Goal: Information Seeking & Learning: Learn about a topic

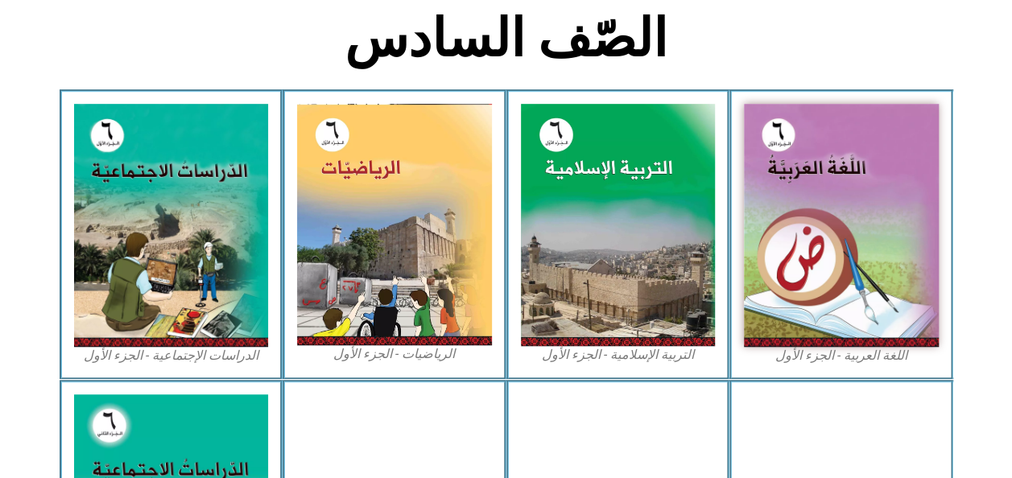
scroll to position [413, 0]
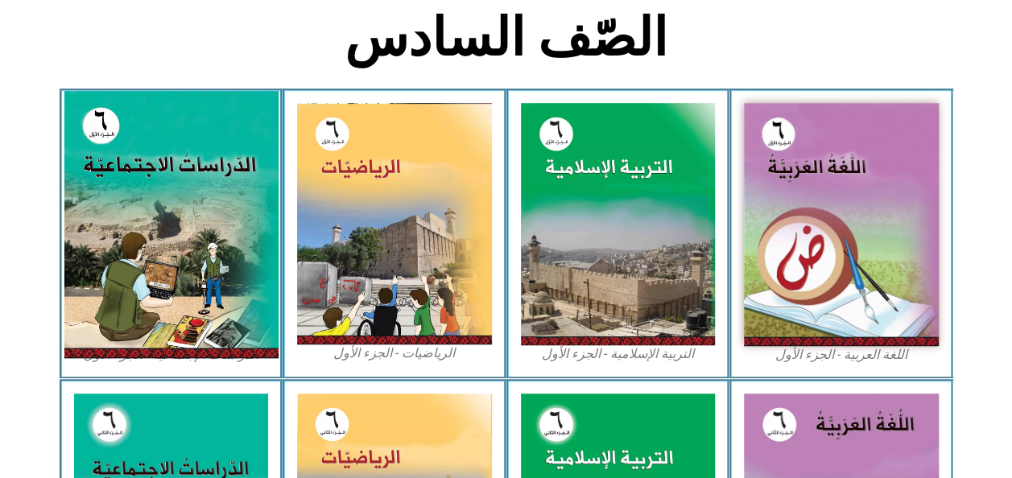
click at [175, 250] on img at bounding box center [171, 224] width 214 height 267
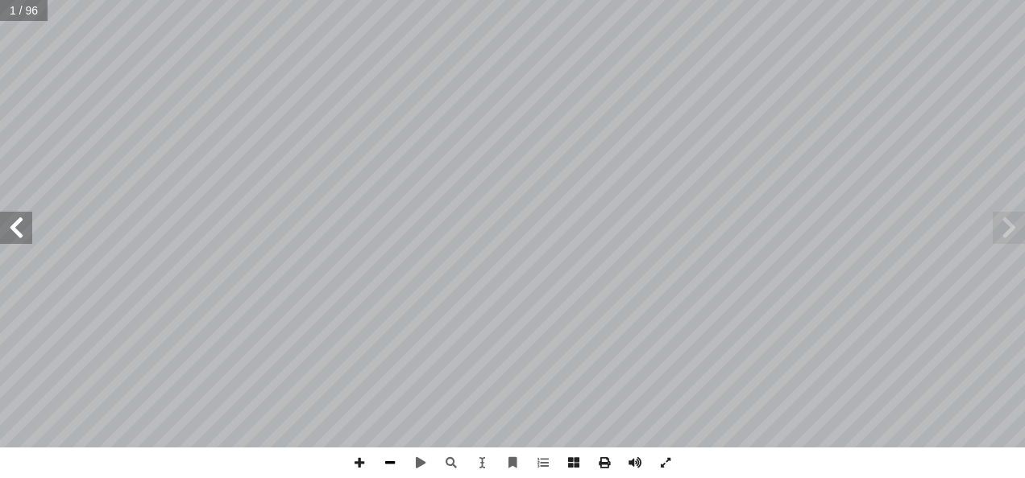
click at [391, 457] on span at bounding box center [390, 463] width 31 height 31
click at [354, 457] on div "ُ ة ّ الاجتماعي ُ راسات ّ الد ليف: أ ا فريق الت ) ً قا ّ أ. [PERSON_NAME] (منس …" at bounding box center [512, 239] width 1025 height 478
click at [354, 457] on span at bounding box center [359, 463] width 31 height 31
click at [388, 459] on span at bounding box center [390, 463] width 31 height 31
click at [11, 232] on span at bounding box center [16, 228] width 32 height 32
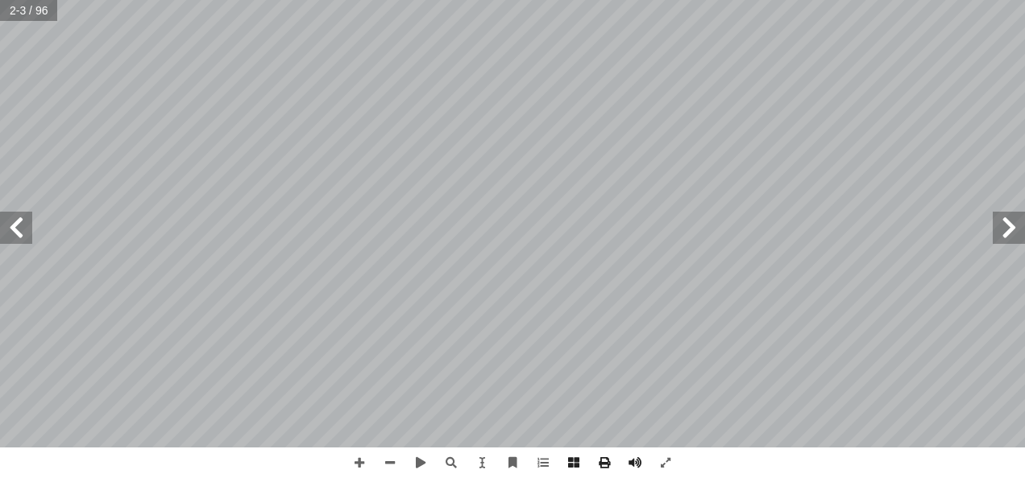
click at [11, 232] on span at bounding box center [16, 228] width 32 height 32
click at [14, 224] on span at bounding box center [16, 228] width 32 height 32
click at [365, 468] on span at bounding box center [359, 463] width 31 height 31
click at [356, 461] on span at bounding box center [359, 463] width 31 height 31
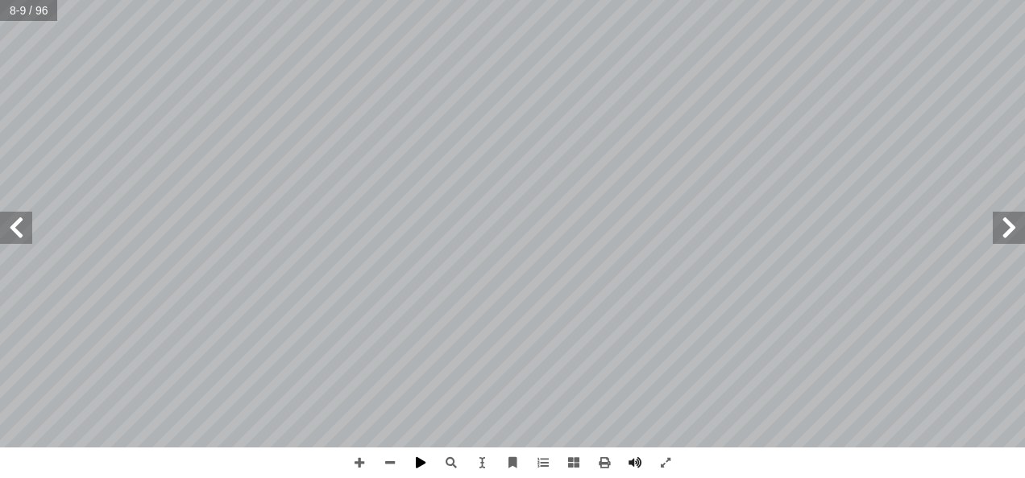
click at [430, 470] on span at bounding box center [420, 463] width 31 height 31
click at [428, 466] on span at bounding box center [420, 463] width 31 height 31
click at [412, 462] on span at bounding box center [420, 463] width 31 height 31
click at [379, 457] on span at bounding box center [390, 463] width 31 height 31
click at [415, 468] on span at bounding box center [420, 463] width 31 height 31
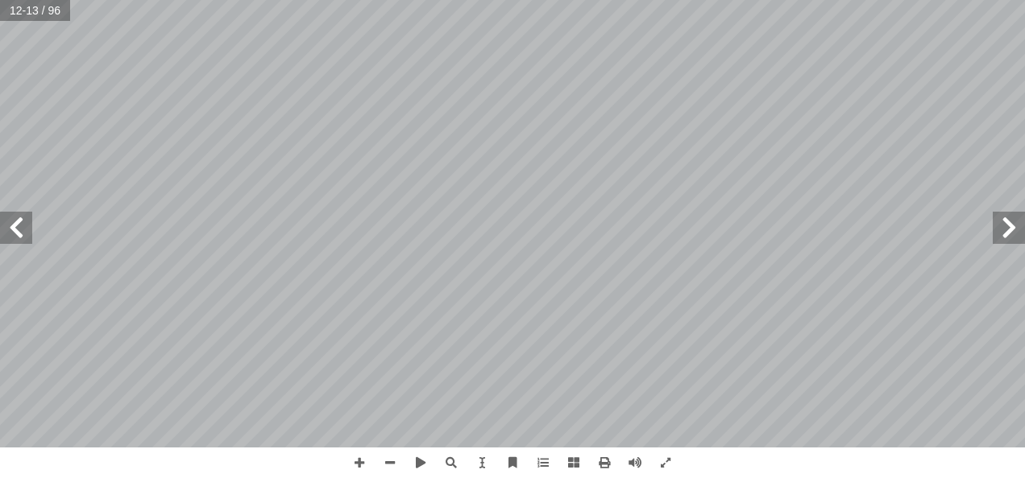
click at [999, 229] on span at bounding box center [1008, 228] width 32 height 32
click at [391, 467] on span at bounding box center [390, 463] width 31 height 31
click at [387, 452] on span at bounding box center [390, 463] width 31 height 31
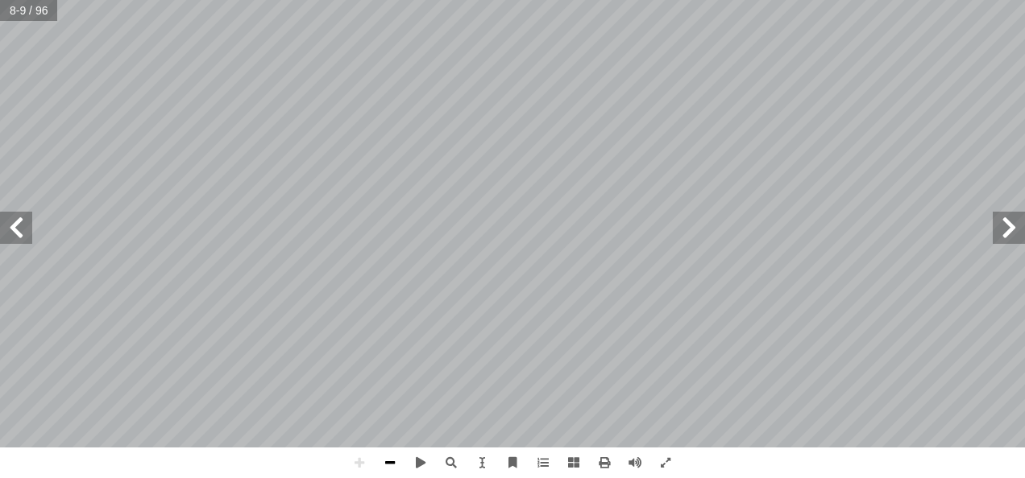
click at [387, 466] on span at bounding box center [390, 463] width 31 height 31
click at [630, 457] on span at bounding box center [634, 463] width 31 height 31
click at [19, 239] on span at bounding box center [16, 228] width 32 height 32
click at [1018, 217] on span at bounding box center [1008, 228] width 32 height 32
click at [634, 459] on span at bounding box center [634, 463] width 31 height 31
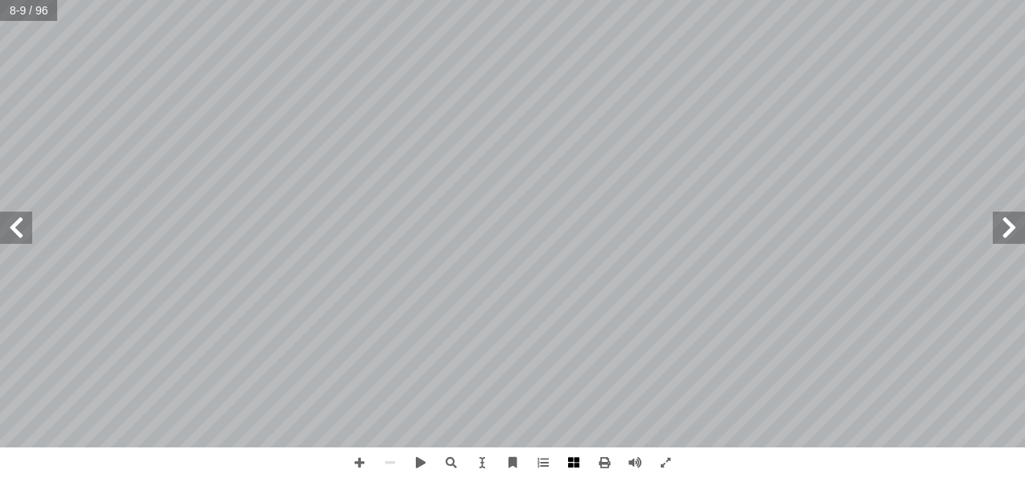
click at [573, 465] on span at bounding box center [573, 463] width 31 height 31
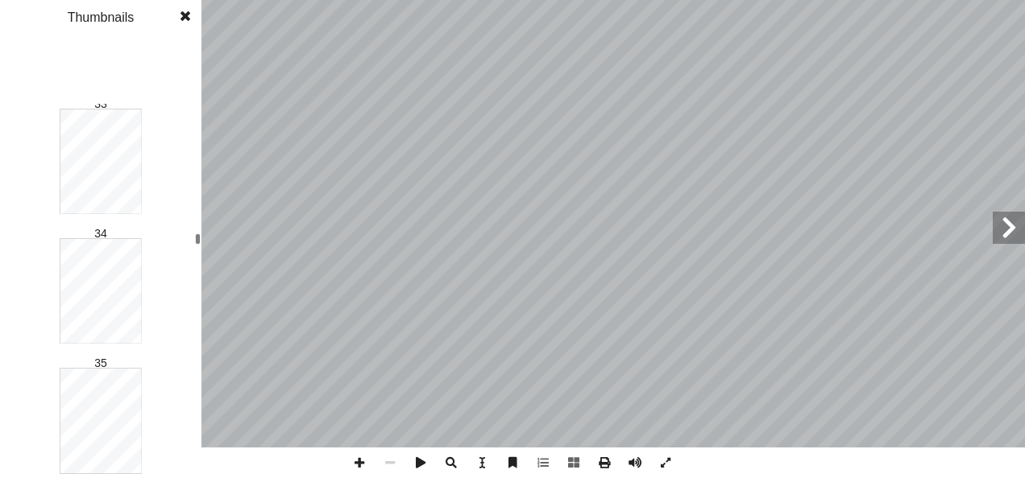
click at [188, 17] on span at bounding box center [185, 16] width 29 height 32
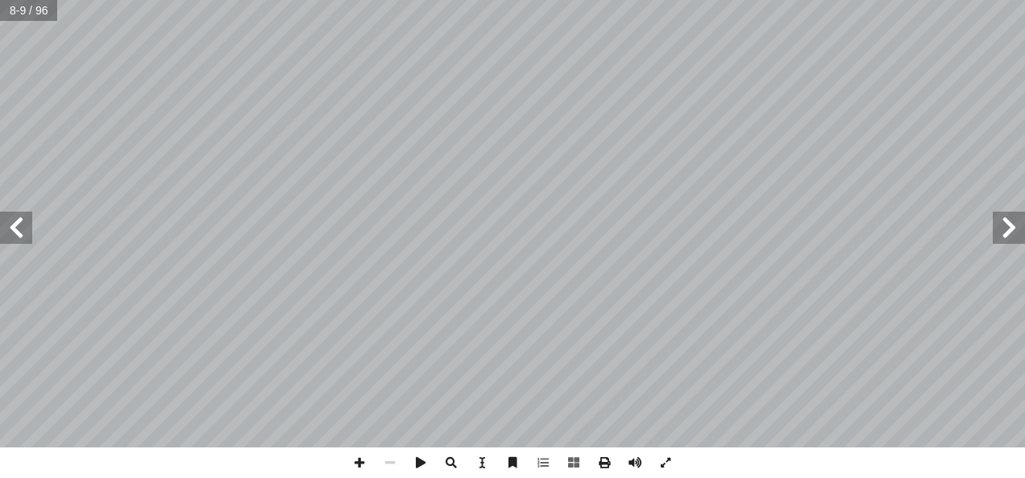
click at [12, 236] on span at bounding box center [16, 228] width 32 height 32
click at [1005, 234] on span at bounding box center [1008, 228] width 32 height 32
